Goal: Find specific page/section: Find specific page/section

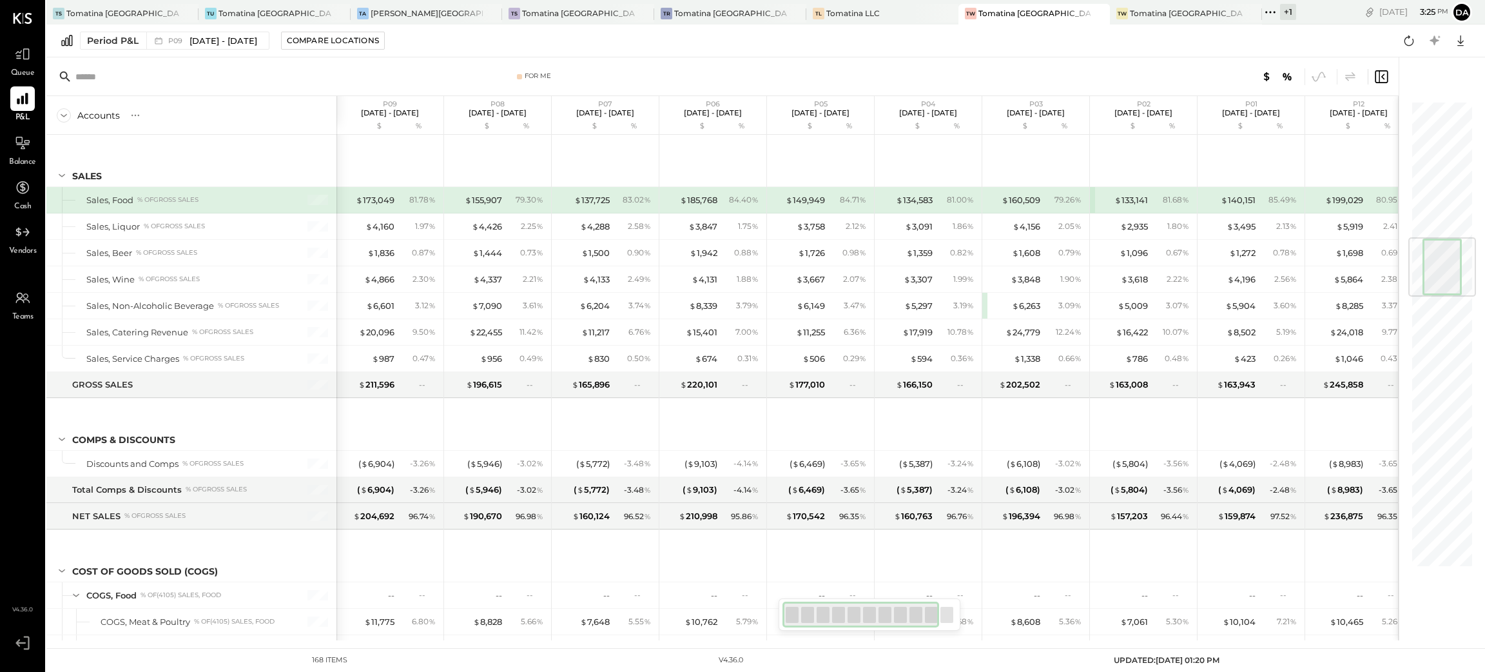
scroll to position [1160, 0]
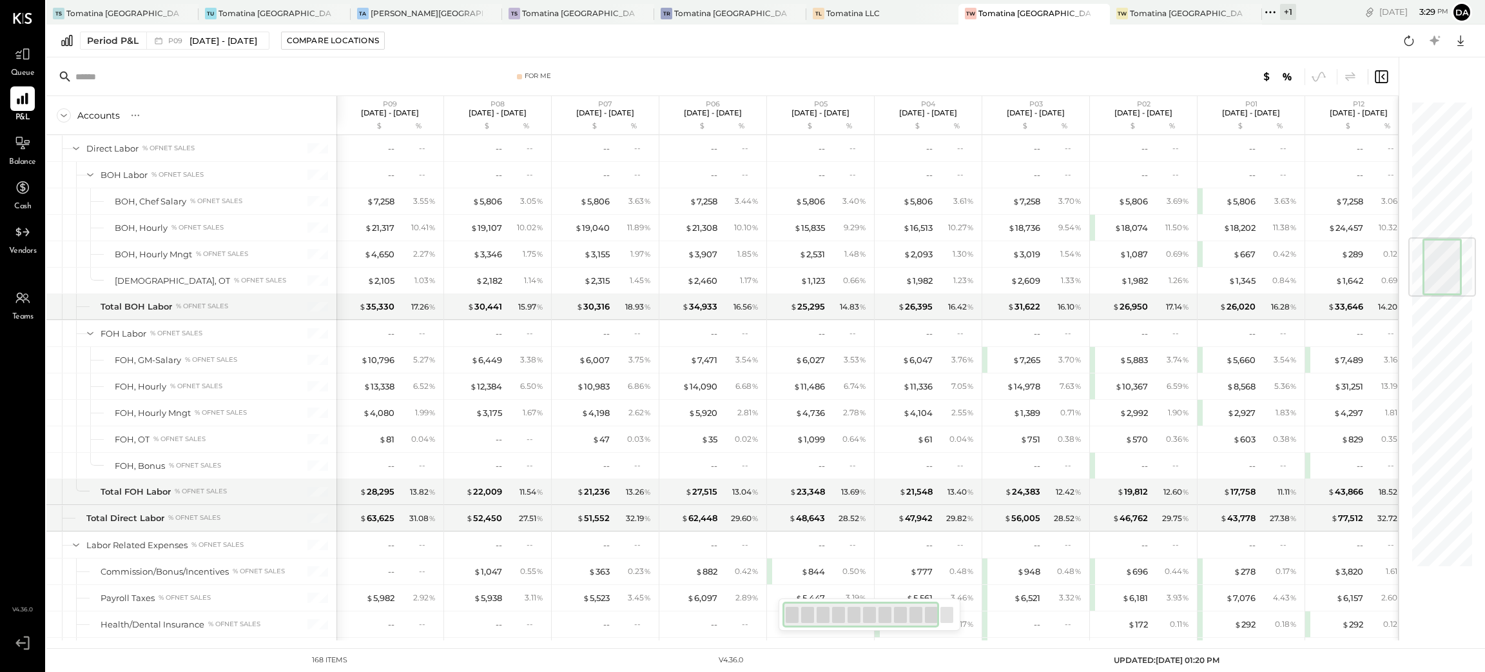
click at [1280, 7] on div "+ 1" at bounding box center [1288, 12] width 16 height 16
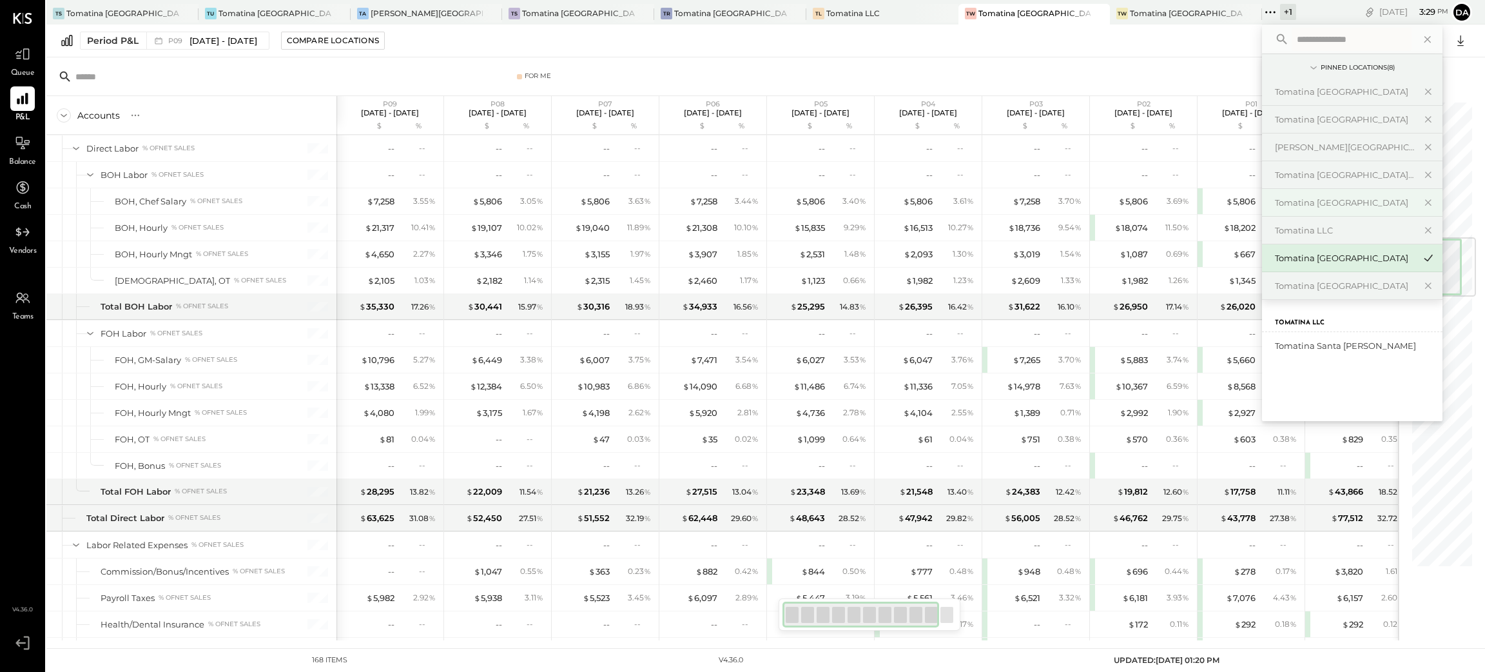
click at [1275, 203] on div "Tomatina [GEOGRAPHIC_DATA]" at bounding box center [1344, 203] width 139 height 12
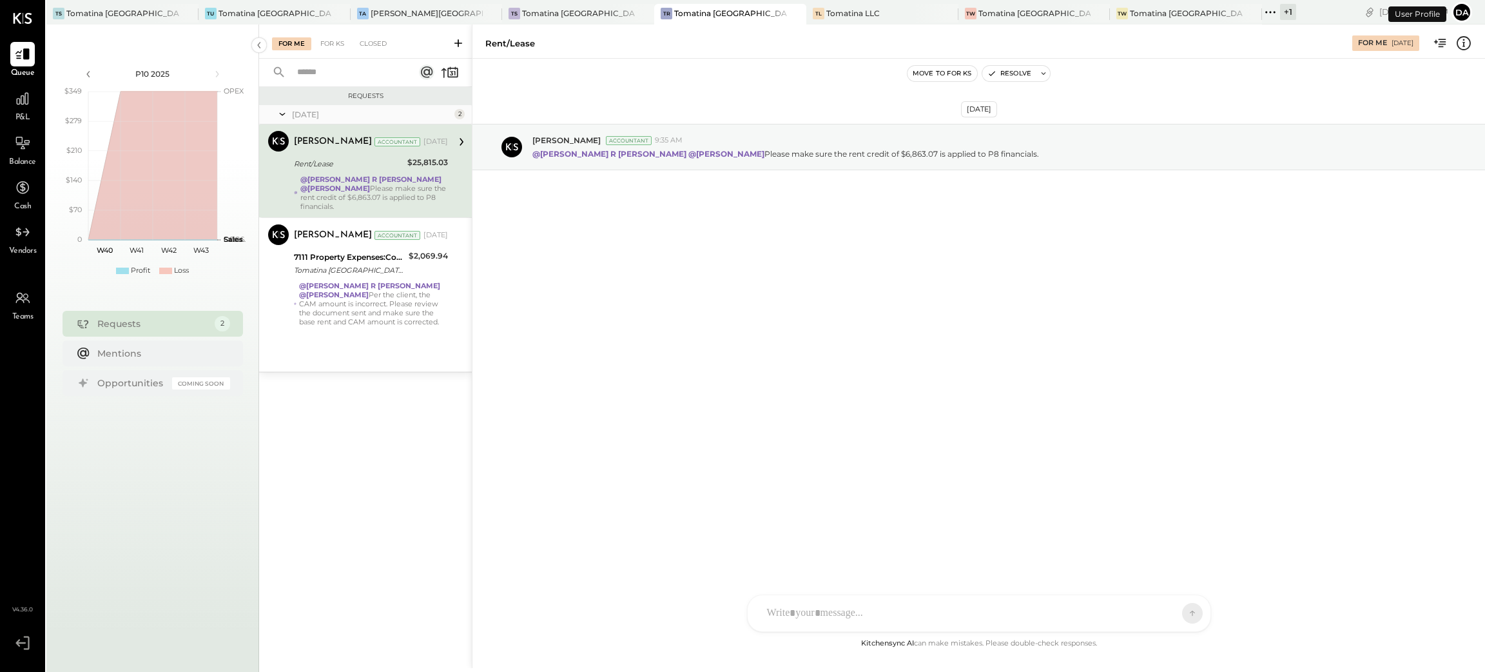
click at [29, 115] on span "P&L" at bounding box center [22, 118] width 15 height 12
